Goal: Transaction & Acquisition: Purchase product/service

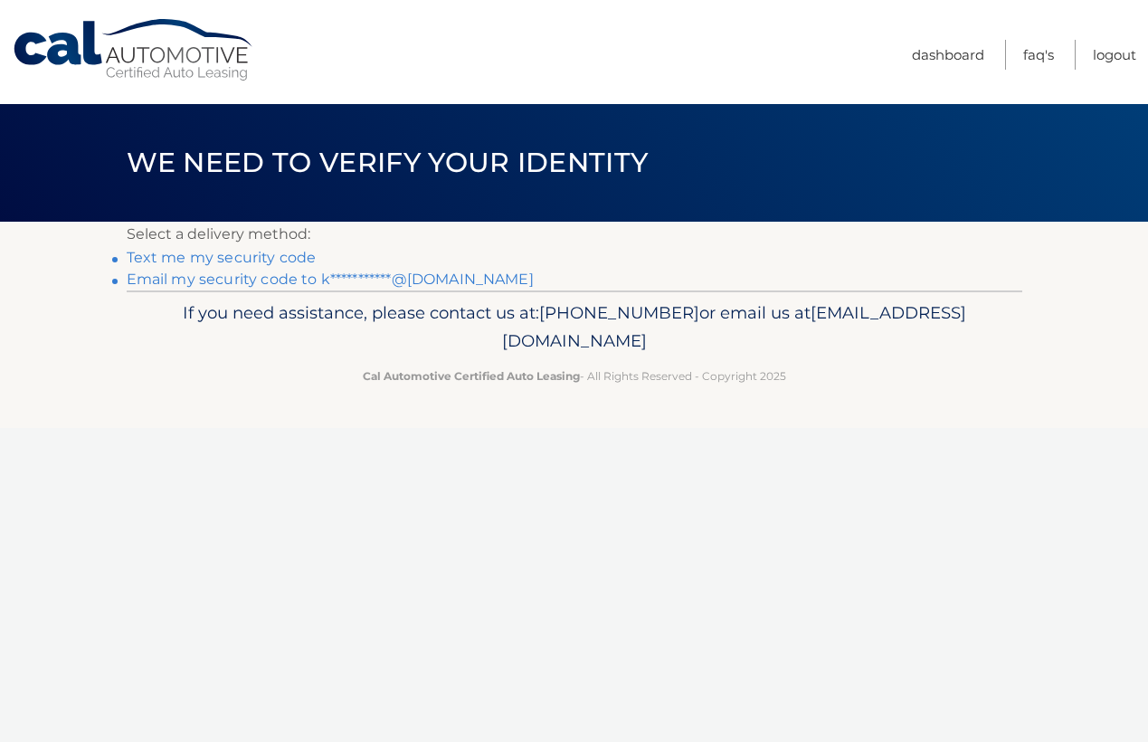
click at [319, 273] on link "**********" at bounding box center [330, 278] width 407 height 17
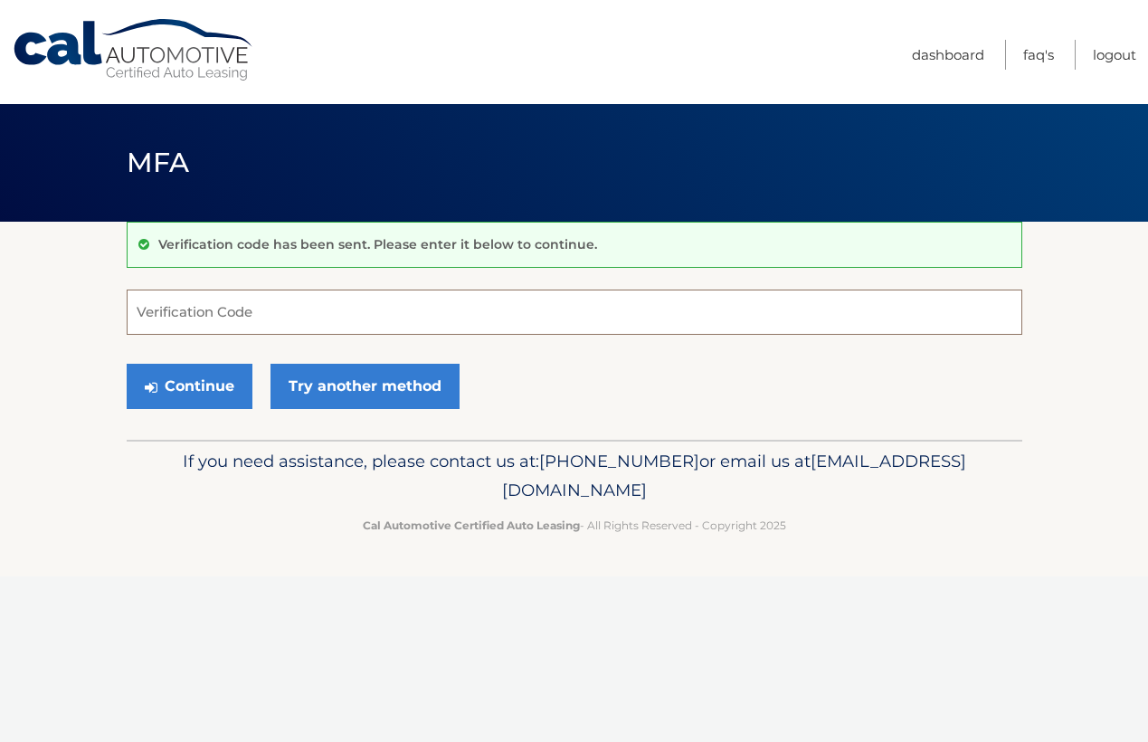
paste input "225814"
type input "225814"
click at [205, 395] on button "Continue" at bounding box center [190, 386] width 126 height 45
click at [136, 309] on input "225814" at bounding box center [575, 311] width 896 height 45
click at [223, 402] on button "Continue" at bounding box center [190, 386] width 126 height 45
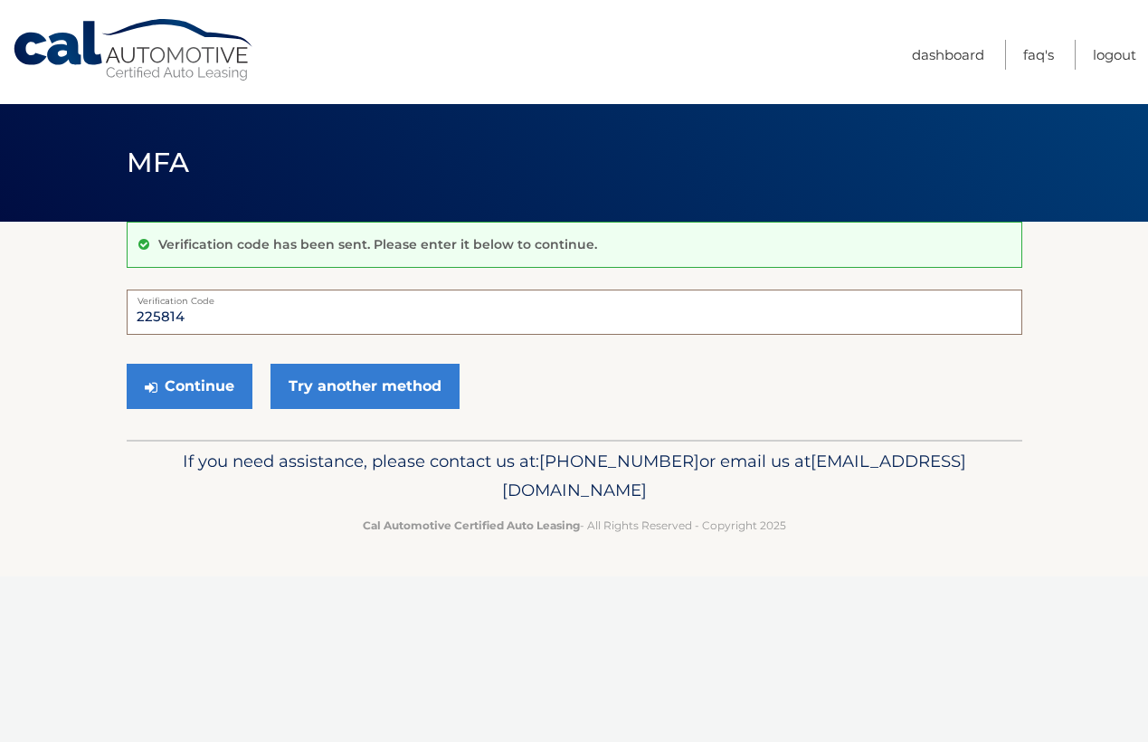
drag, startPoint x: 192, startPoint y: 313, endPoint x: 28, endPoint y: 298, distance: 164.5
click at [28, 298] on section "Verification code has been sent. Please enter it below to continue. 225814 Veri…" at bounding box center [574, 331] width 1148 height 218
type input "225814"
click at [209, 388] on button "Continue" at bounding box center [190, 386] width 126 height 45
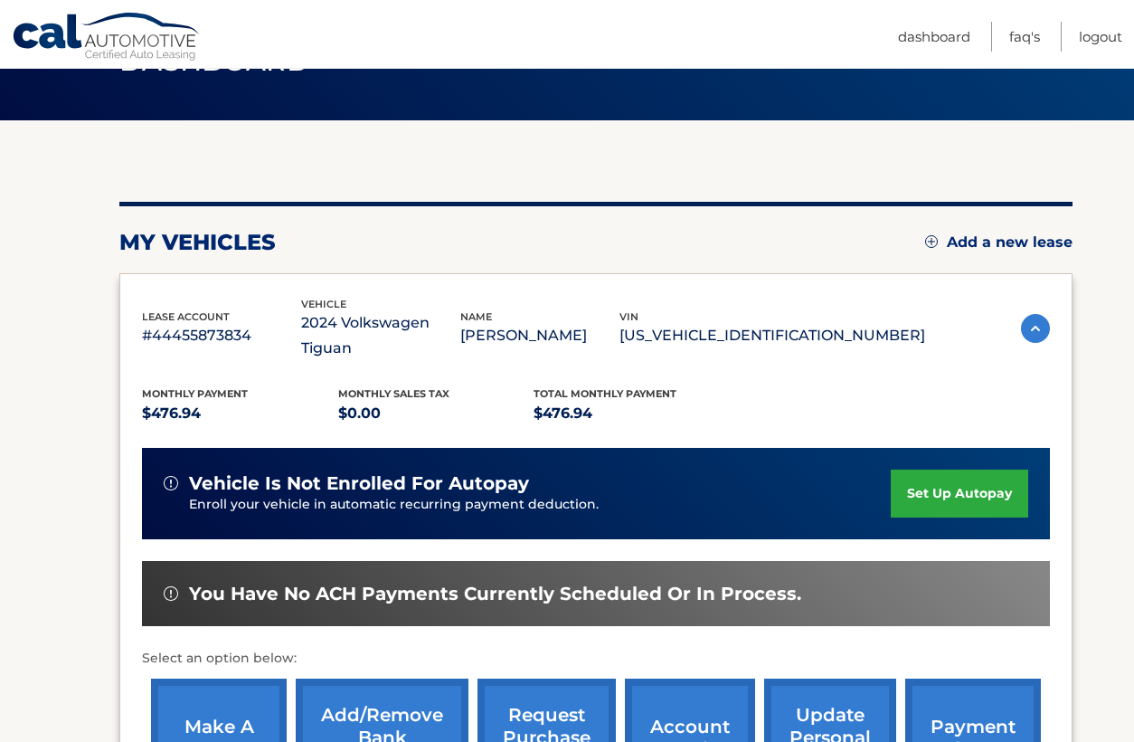
scroll to position [271, 0]
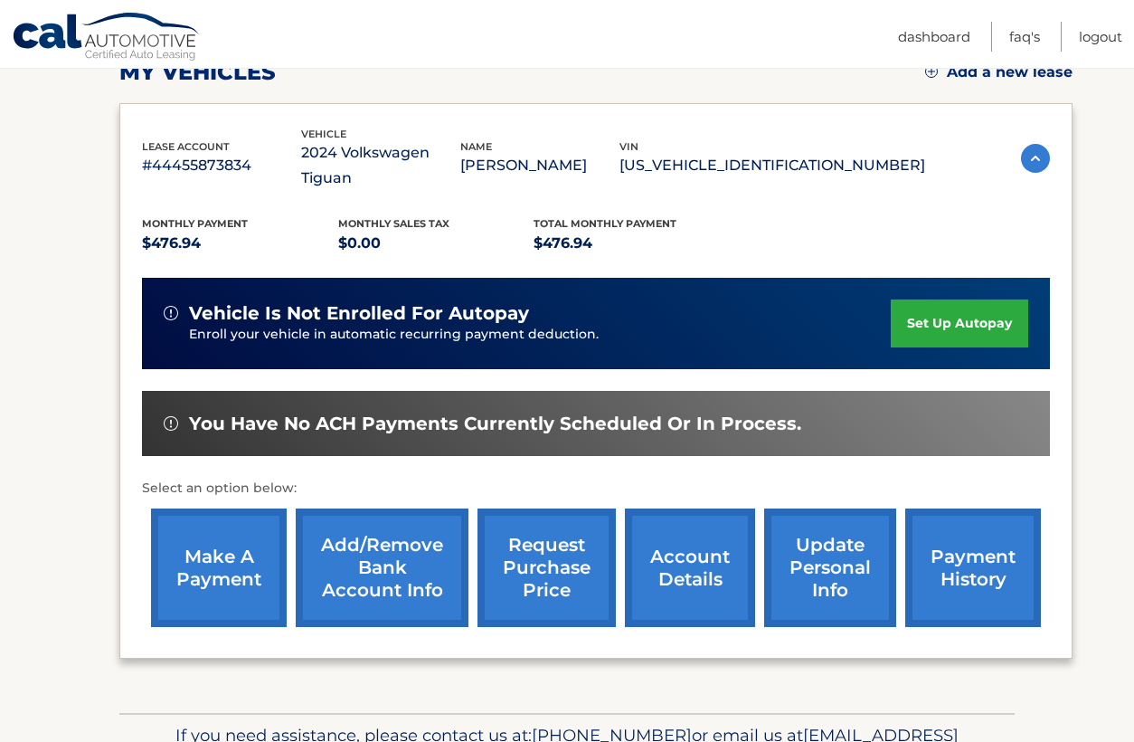
drag, startPoint x: 215, startPoint y: 558, endPoint x: 231, endPoint y: 562, distance: 15.8
click at [215, 557] on link "make a payment" at bounding box center [219, 567] width 136 height 119
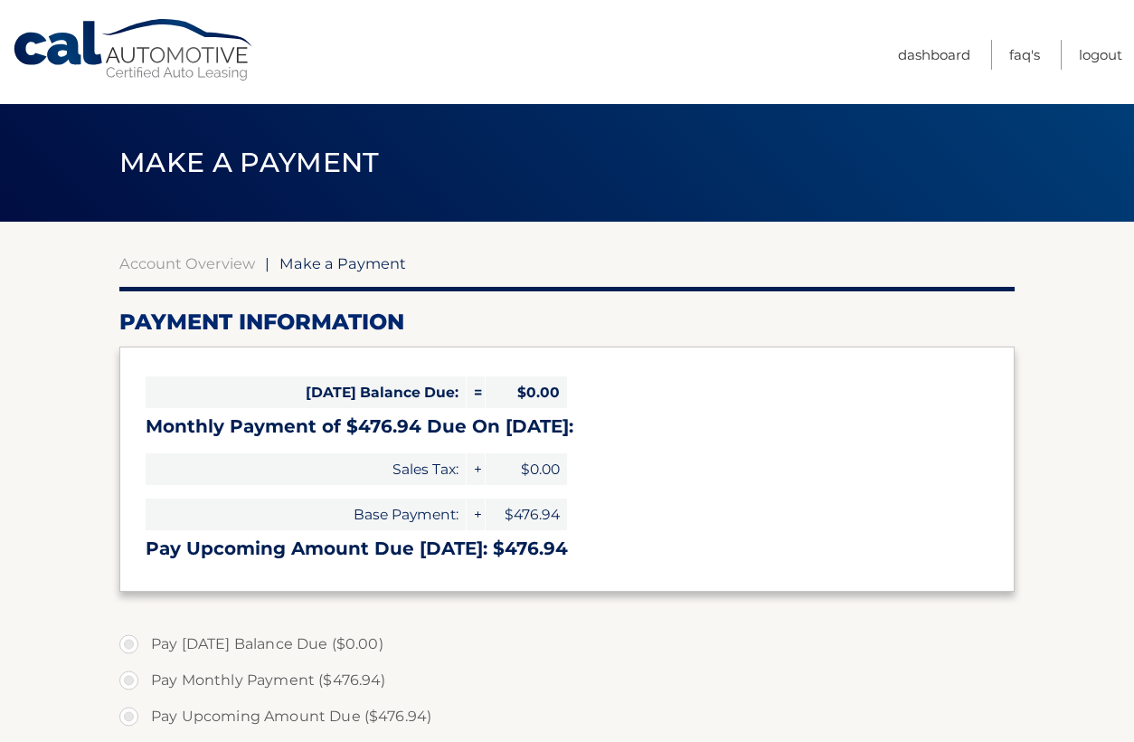
select select "MmIxOWY0NzgtZTFjZi00OTQyLTk3N2EtNjA0ZThmNTQ0ZDQ1"
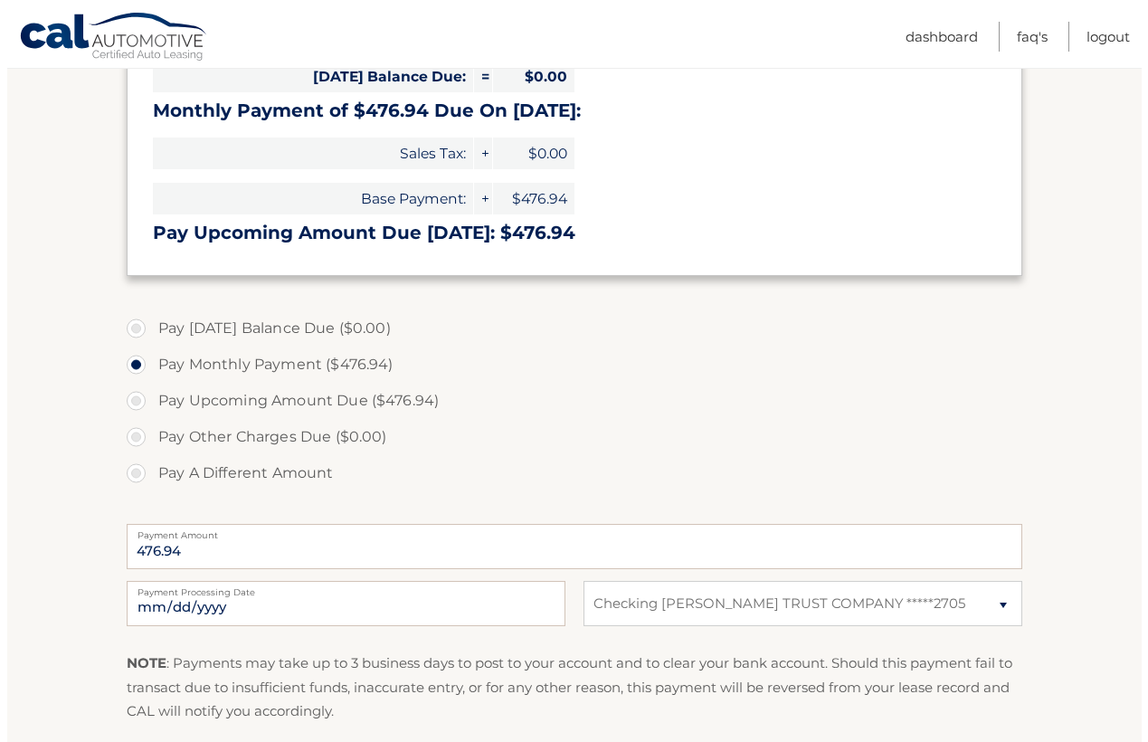
scroll to position [362, 0]
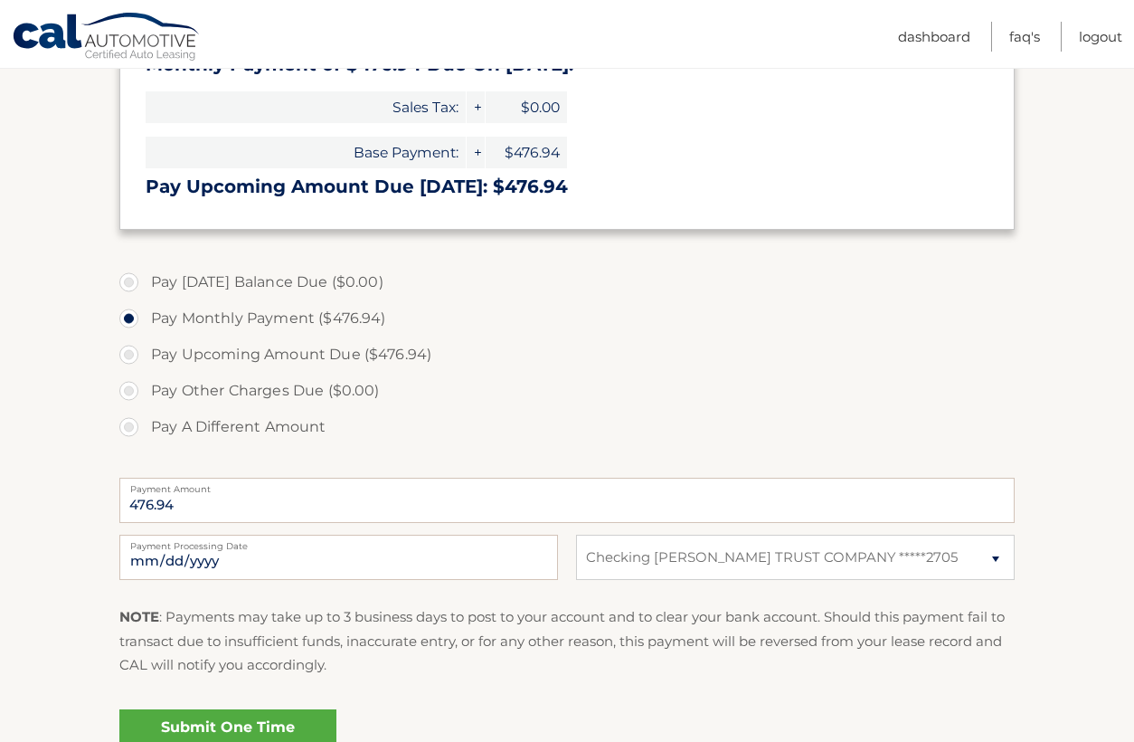
click at [240, 717] on link "Submit One Time Payment" at bounding box center [227, 738] width 217 height 58
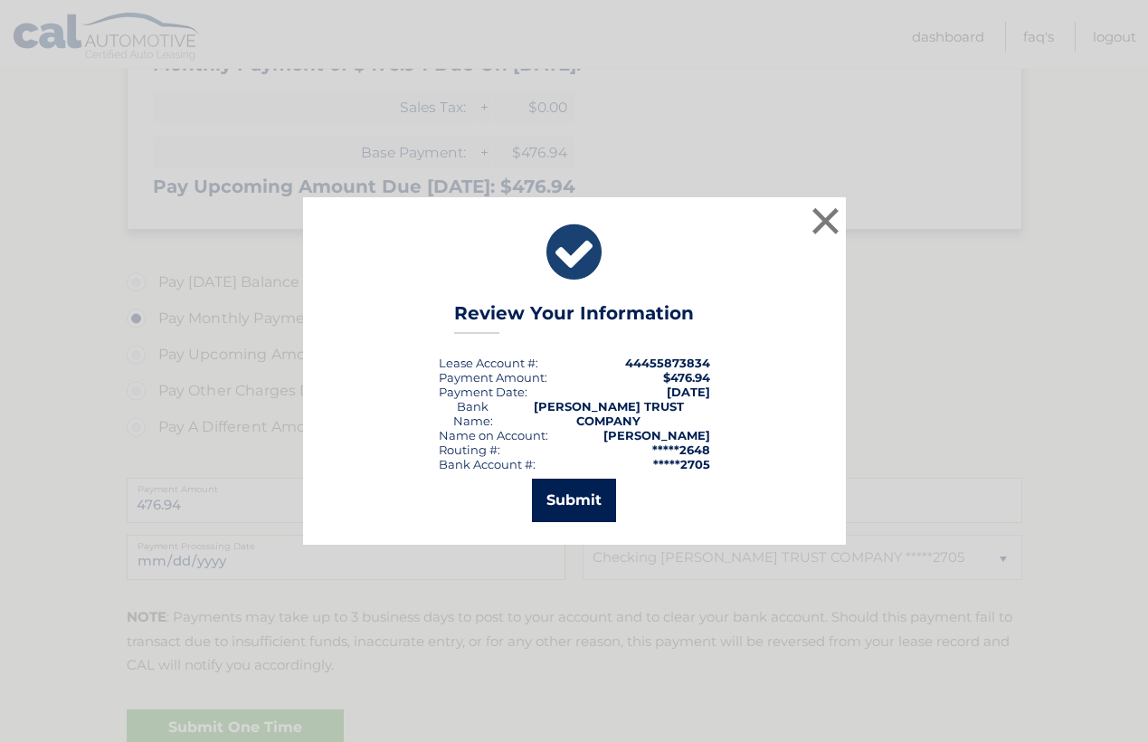
click at [558, 490] on button "Submit" at bounding box center [574, 500] width 84 height 43
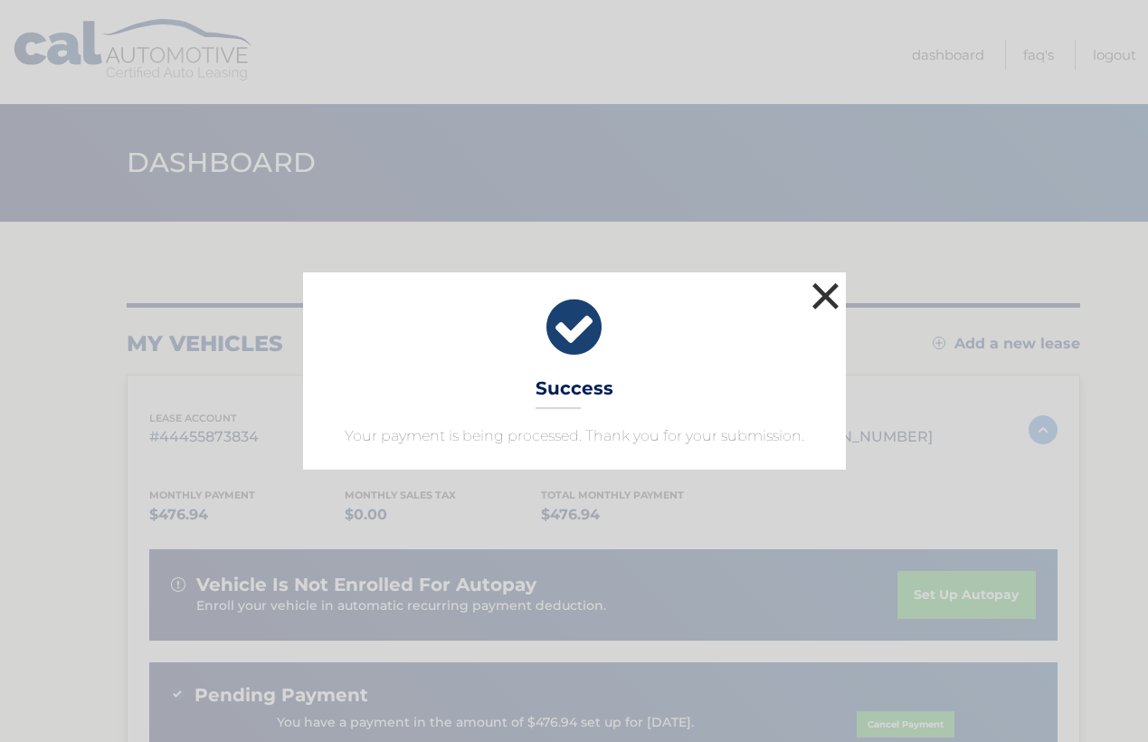
click at [828, 285] on button "×" at bounding box center [826, 296] width 36 height 36
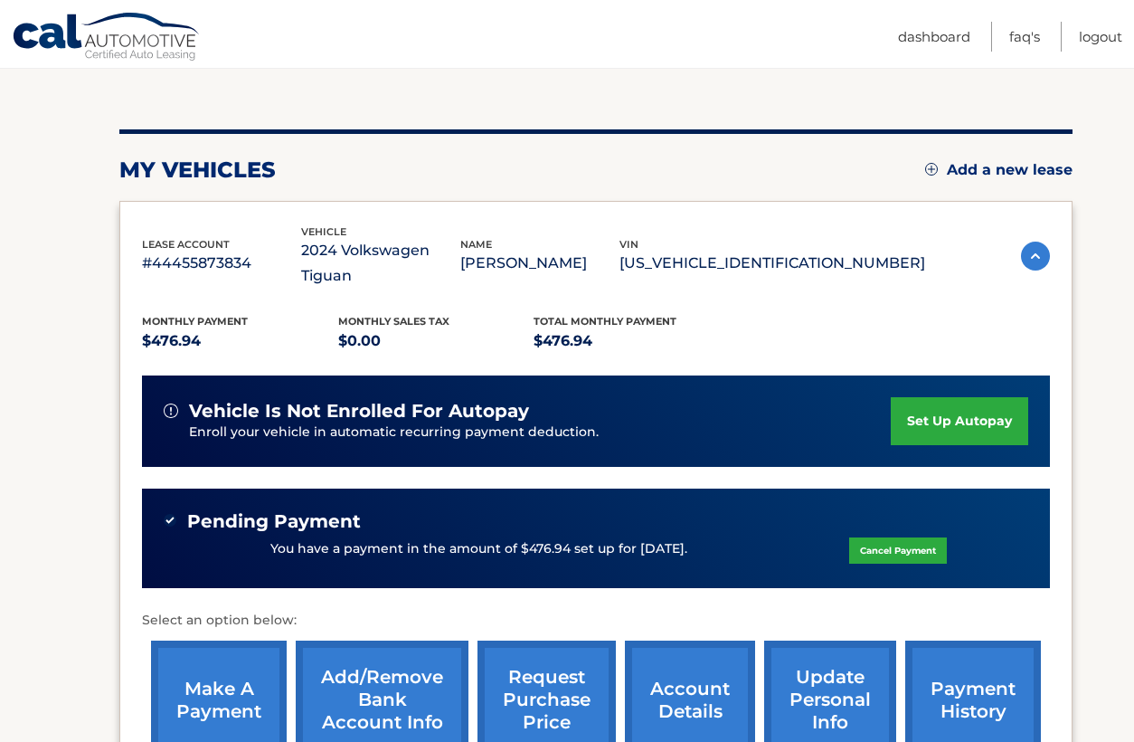
scroll to position [181, 0]
